Goal: Information Seeking & Learning: Learn about a topic

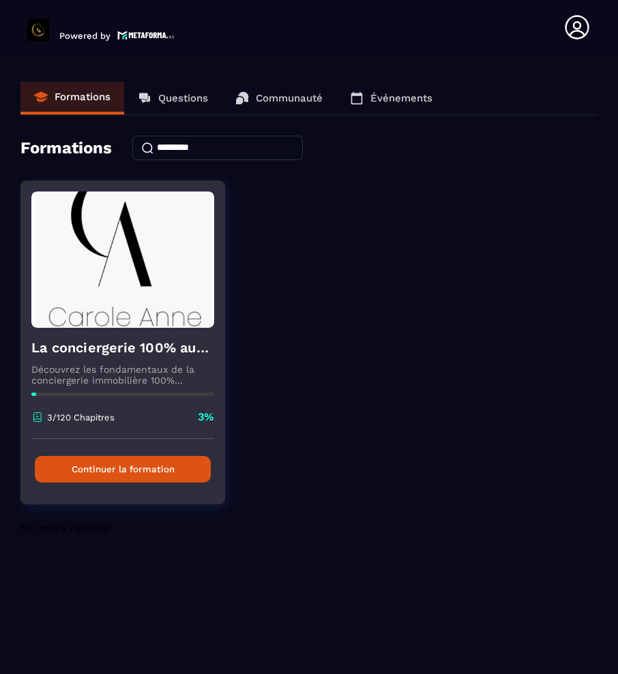
click at [150, 471] on button "Continuer la formation" at bounding box center [123, 469] width 176 height 27
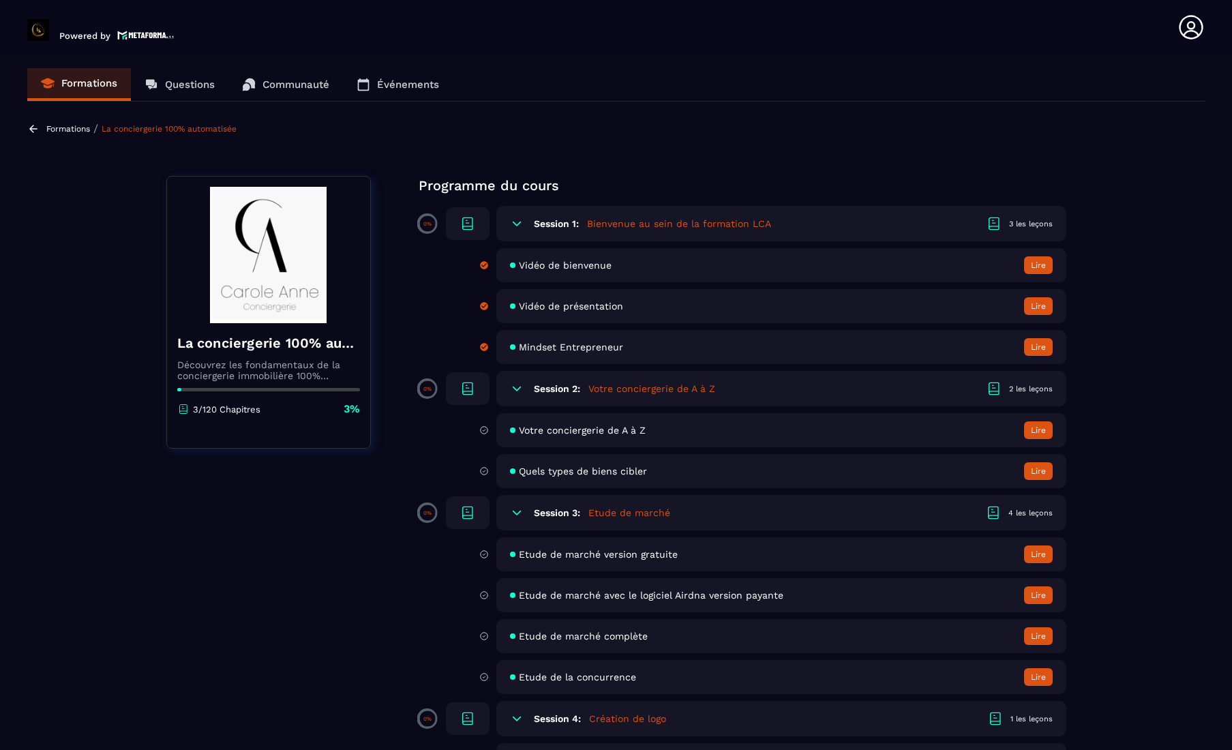
click at [617, 429] on button "Lire" at bounding box center [1038, 430] width 29 height 18
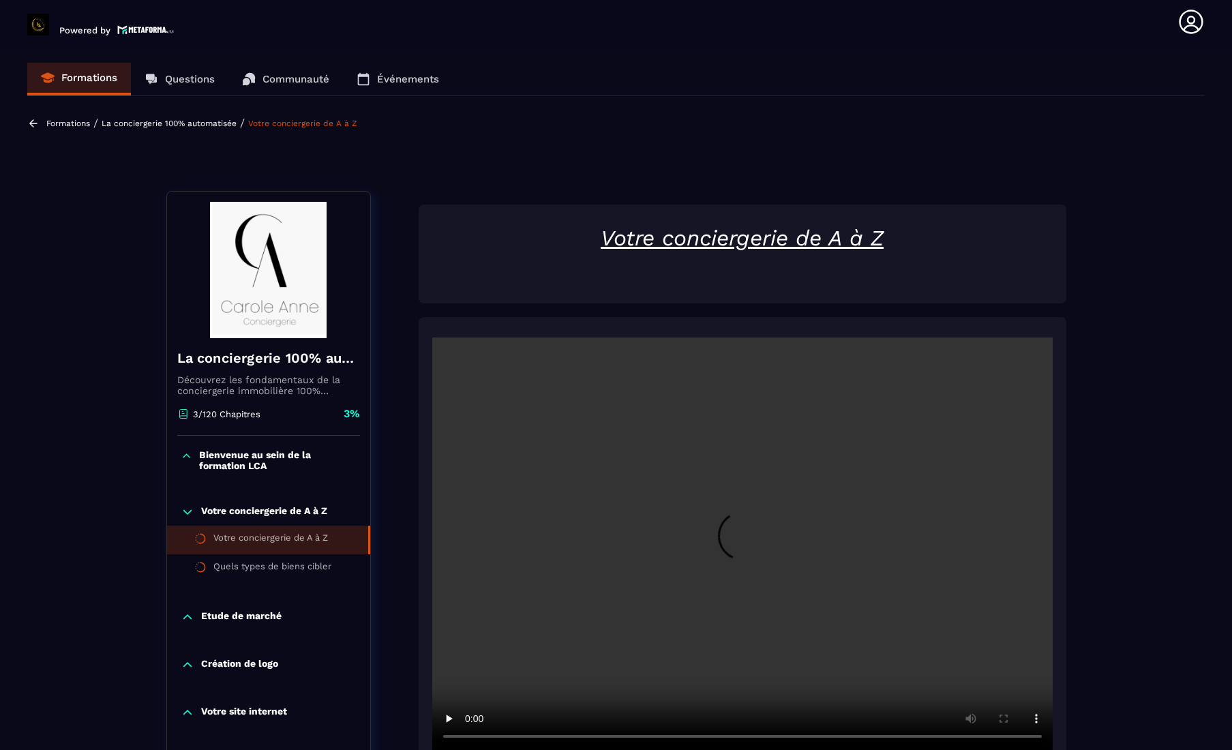
click at [80, 126] on p "Formations" at bounding box center [68, 124] width 44 height 10
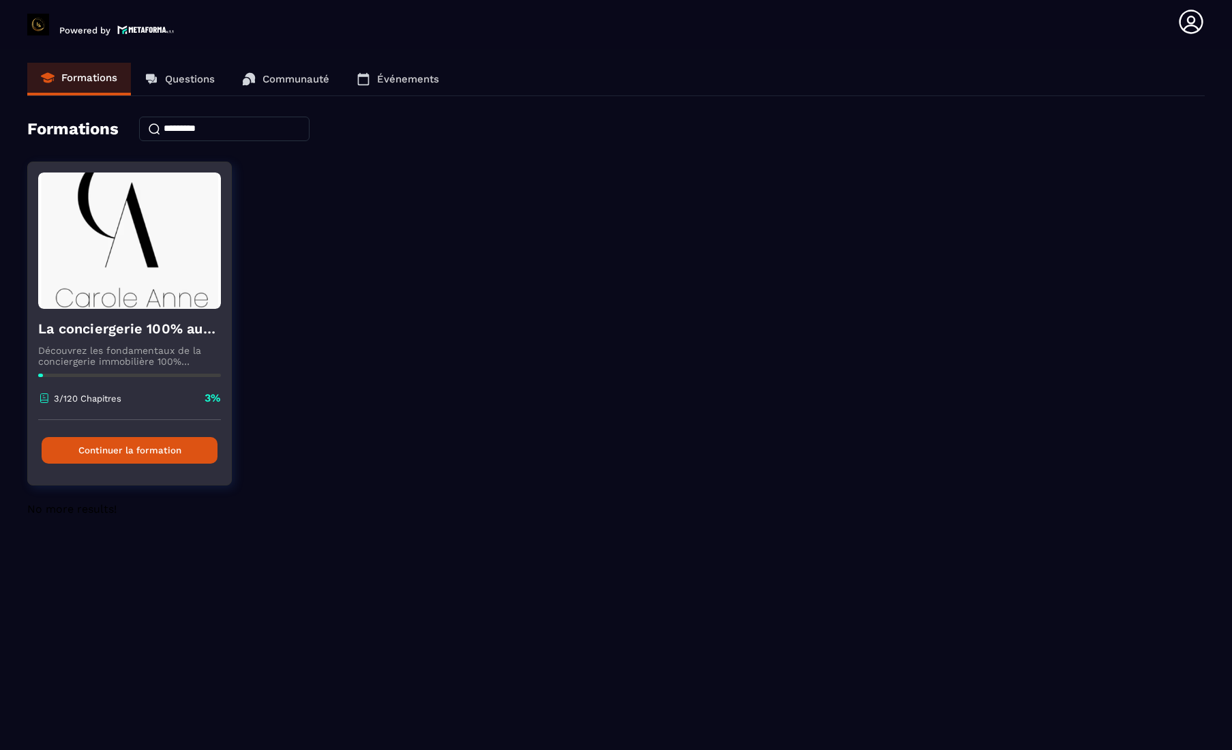
click at [130, 451] on button "Continuer la formation" at bounding box center [130, 450] width 176 height 27
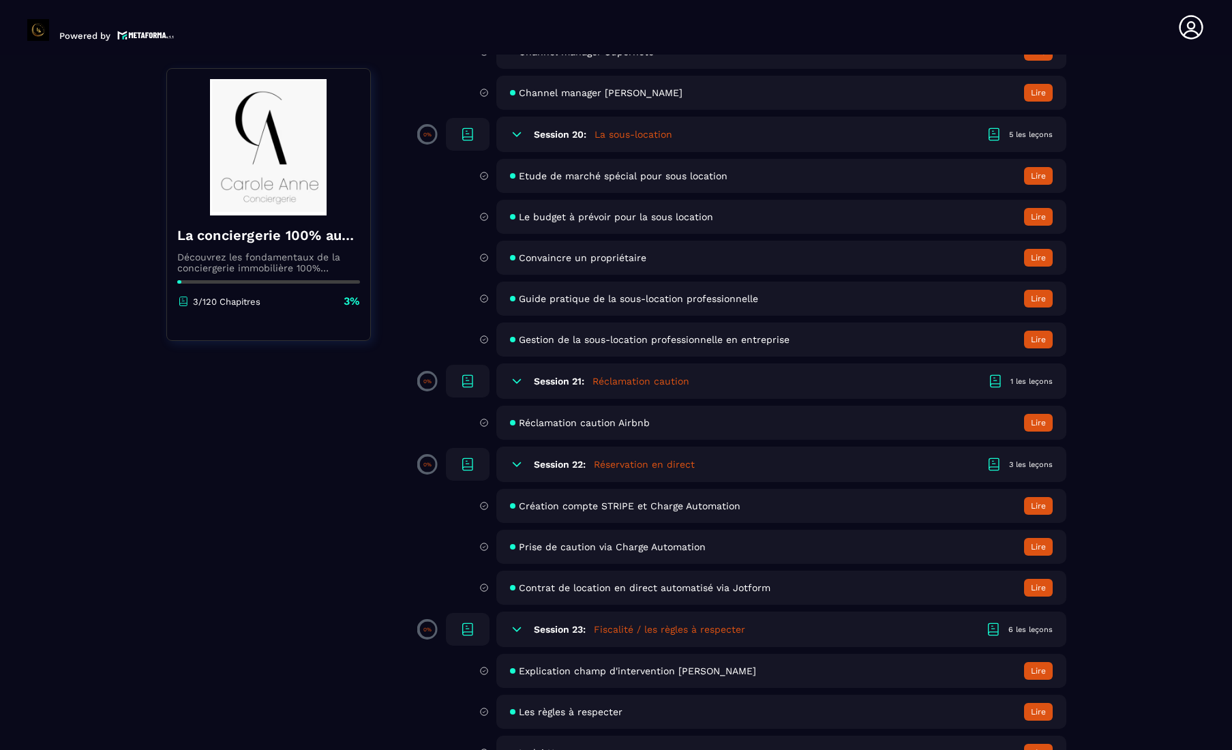
scroll to position [3103, 0]
click at [617, 588] on button "Lire" at bounding box center [1038, 586] width 29 height 18
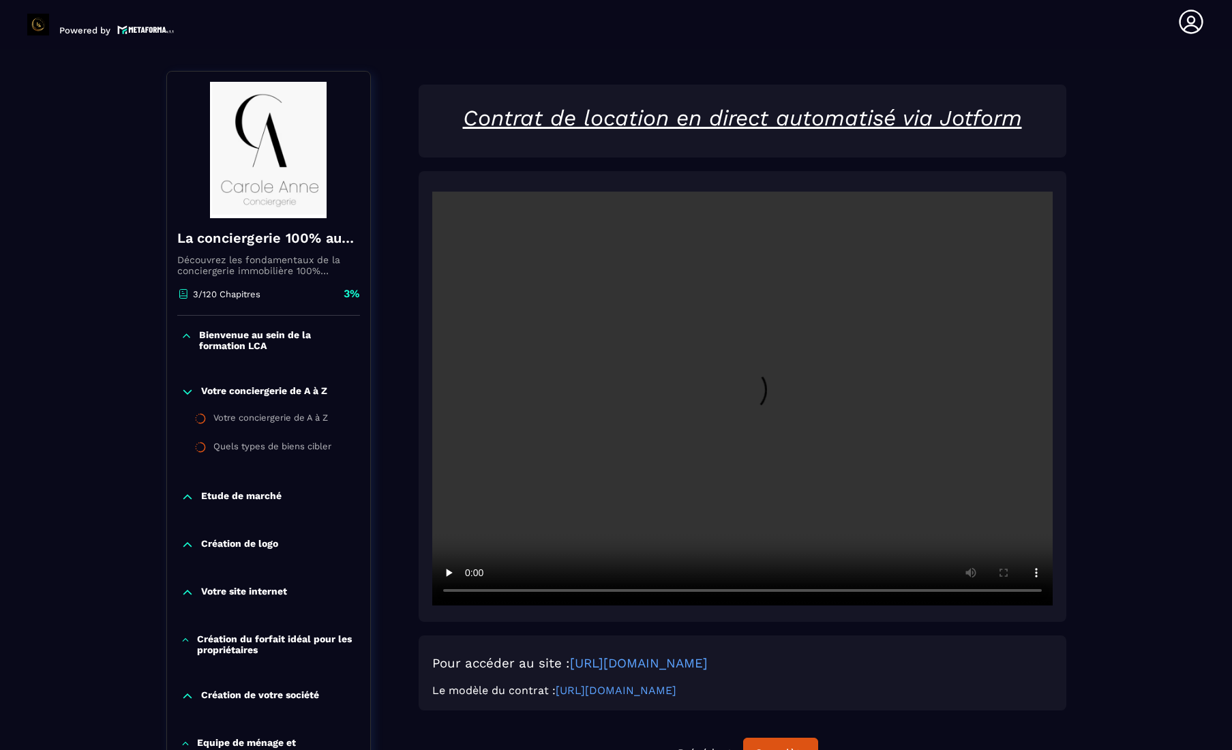
scroll to position [142, 0]
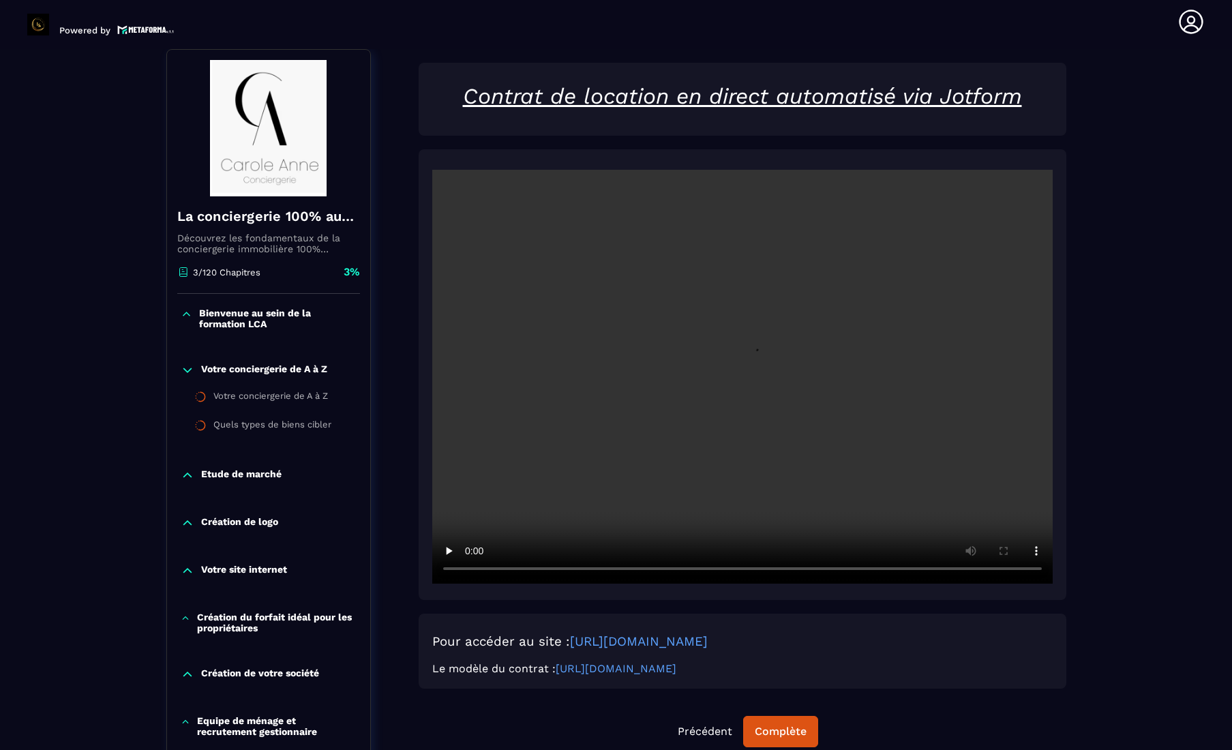
click at [617, 372] on video at bounding box center [742, 377] width 620 height 414
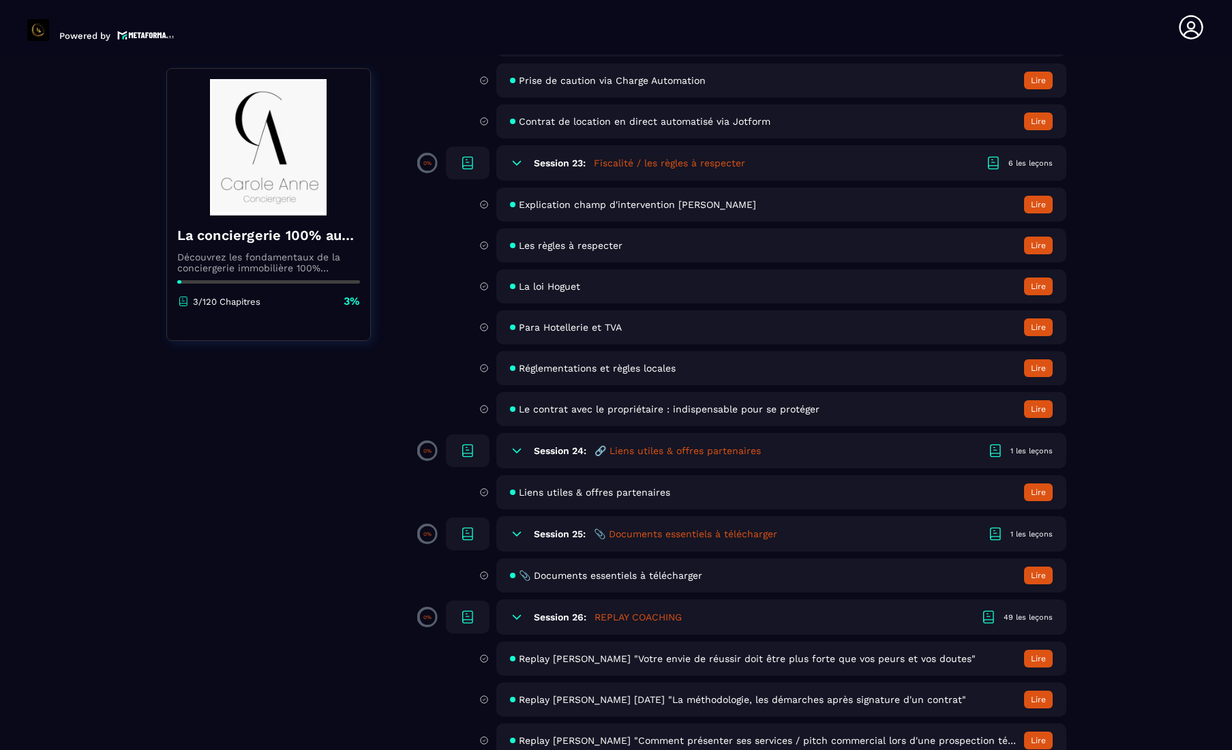
scroll to position [3569, 0]
click at [617, 574] on button "Lire" at bounding box center [1038, 574] width 29 height 18
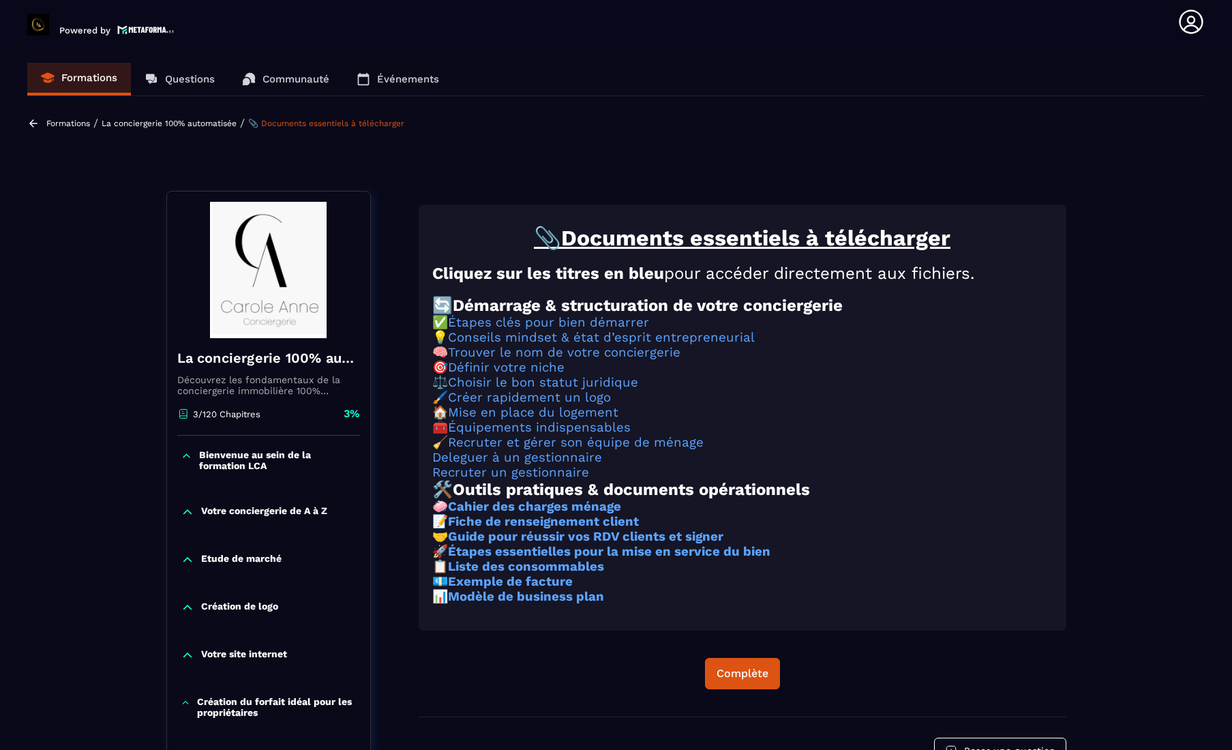
click at [52, 122] on p "Formations" at bounding box center [68, 124] width 44 height 10
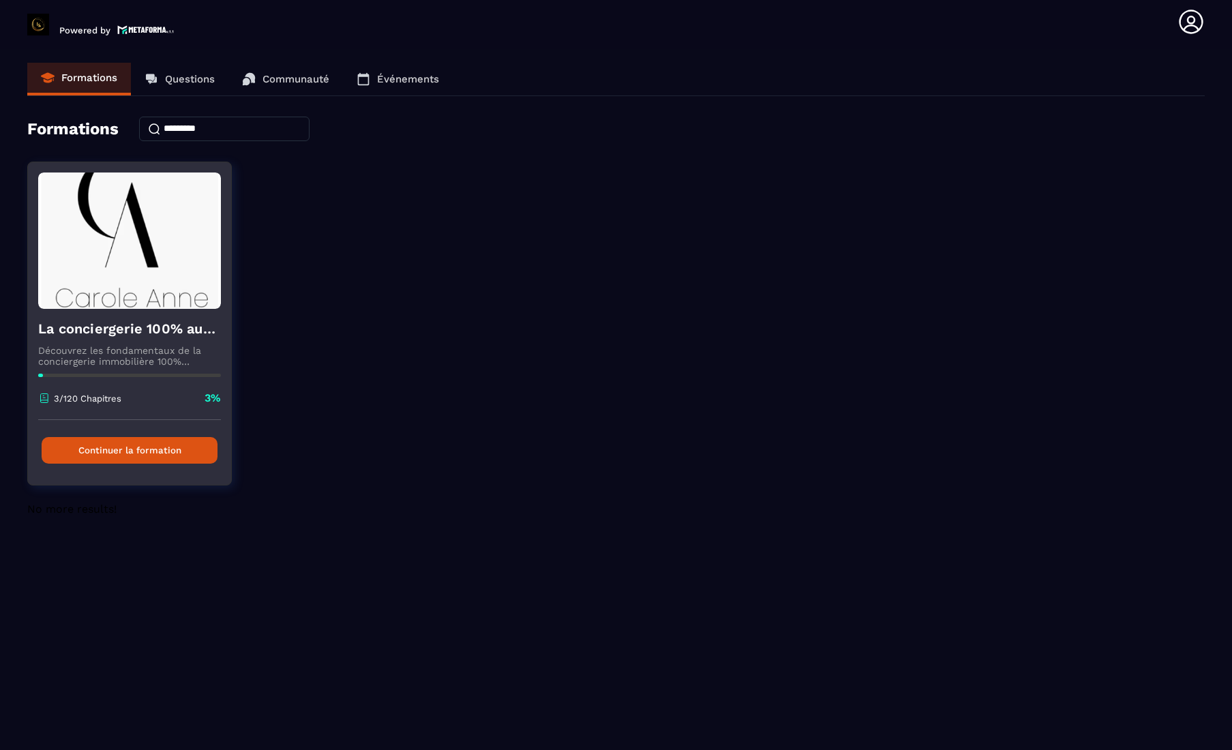
click at [174, 456] on button "Continuer la formation" at bounding box center [130, 450] width 176 height 27
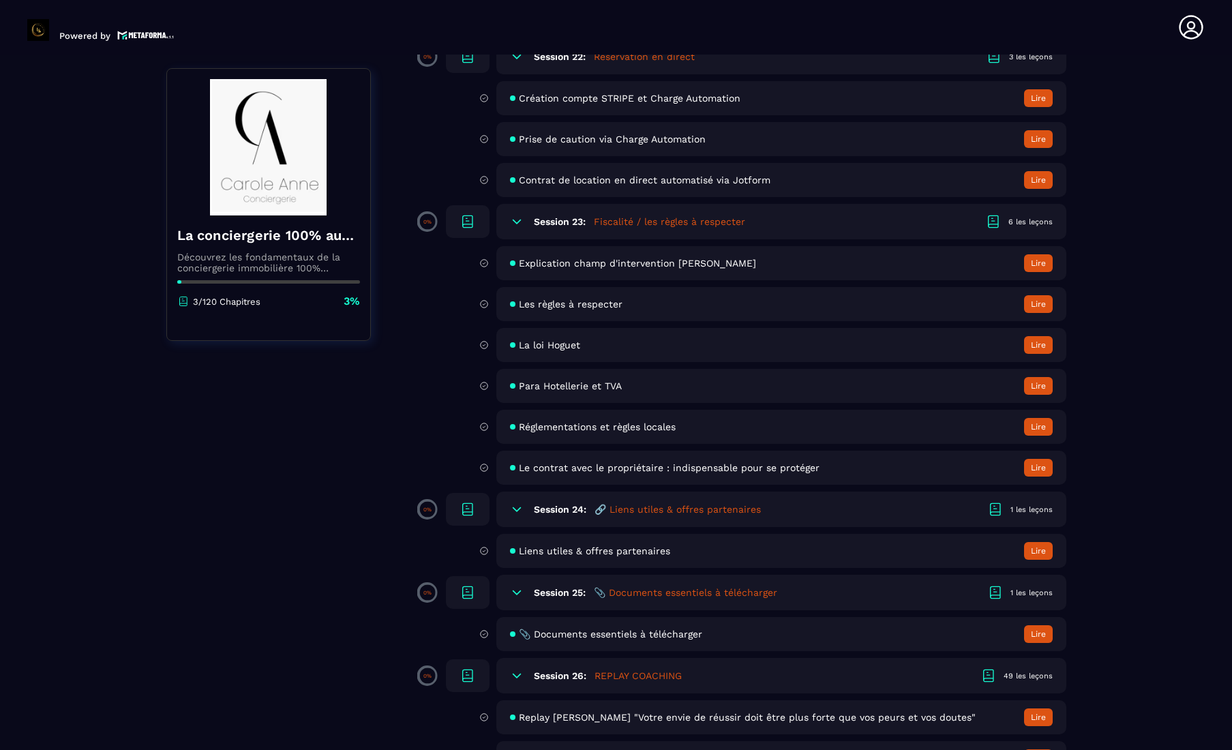
scroll to position [3512, 0]
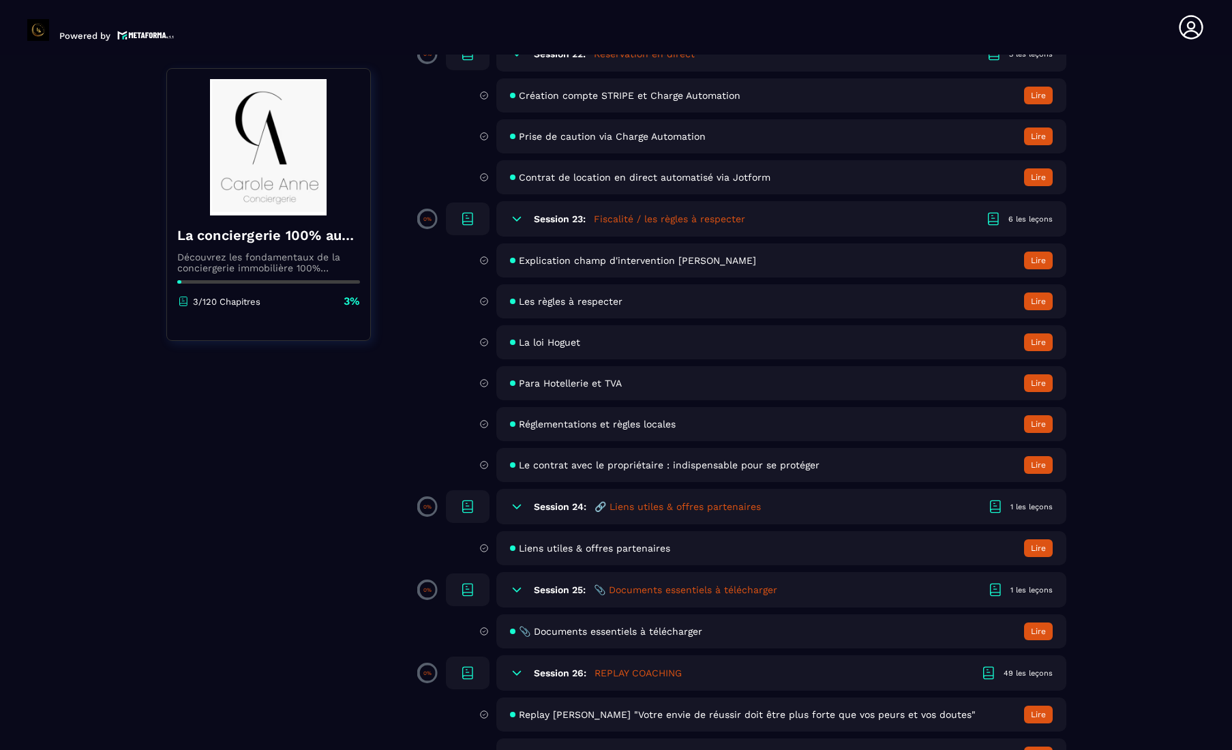
click at [617, 466] on button "Lire" at bounding box center [1038, 465] width 29 height 18
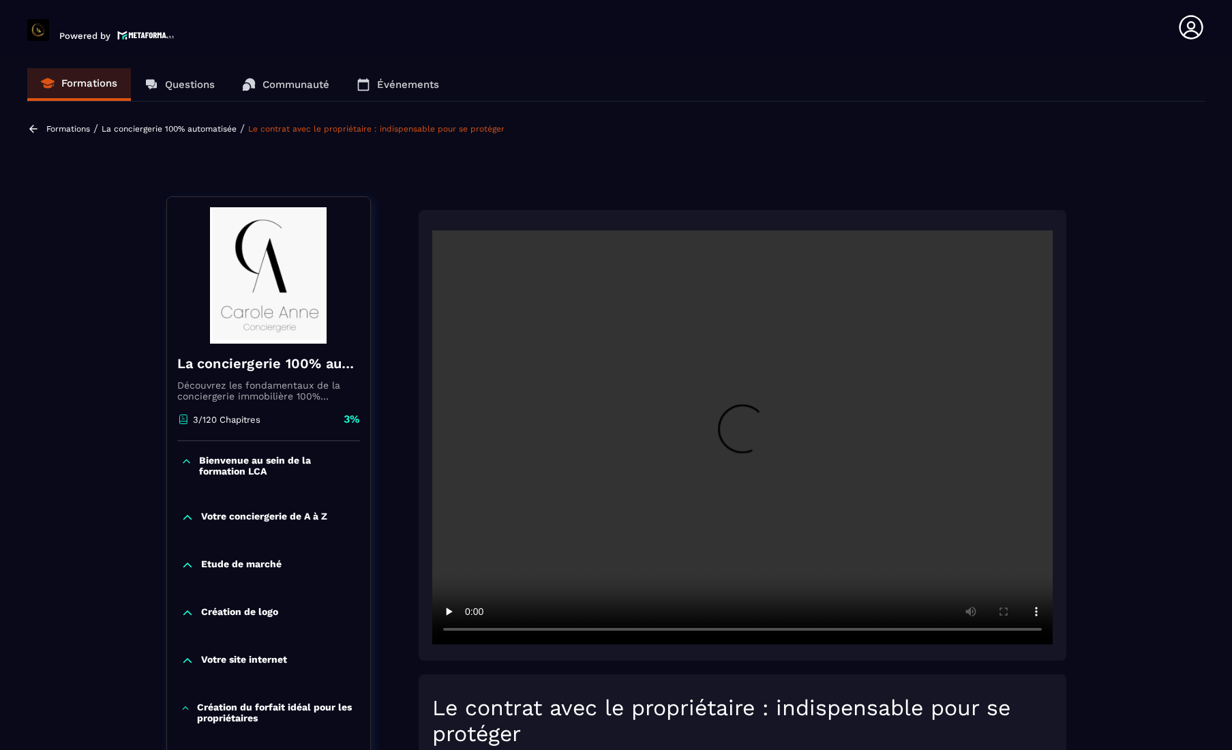
scroll to position [142, 0]
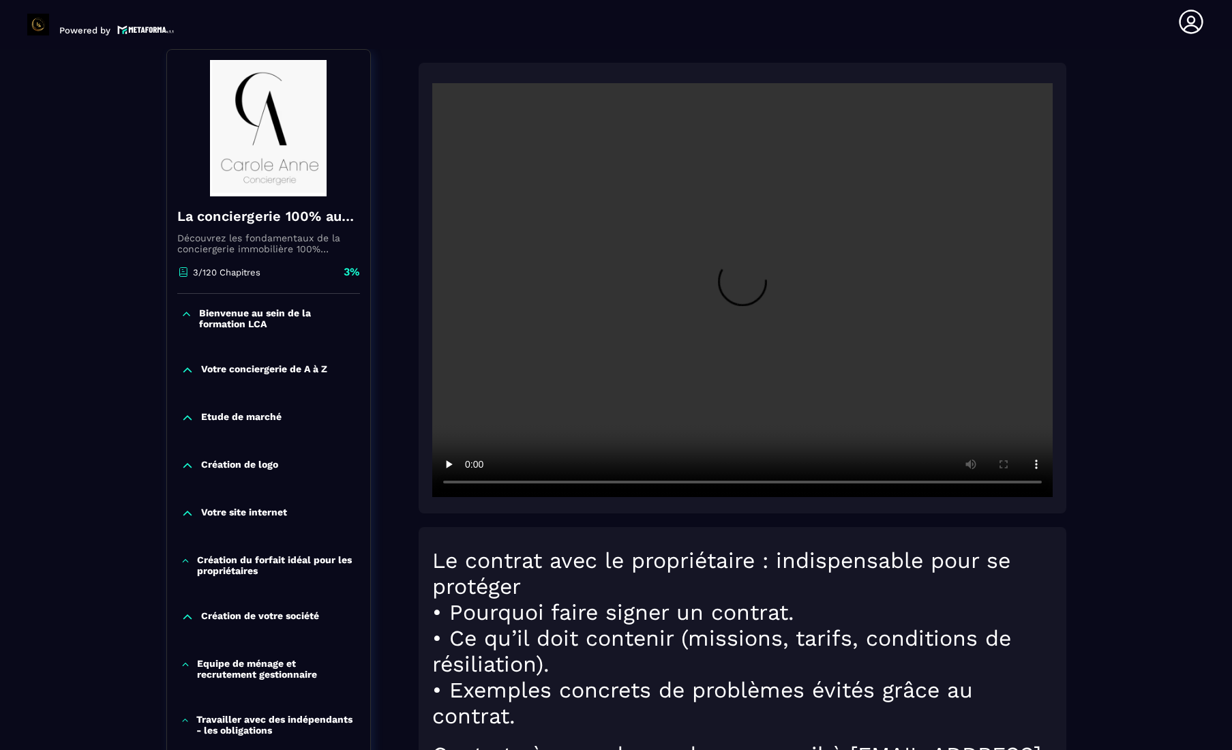
click at [617, 296] on video at bounding box center [742, 290] width 620 height 414
click at [470, 482] on video at bounding box center [742, 290] width 620 height 414
